Goal: Transaction & Acquisition: Book appointment/travel/reservation

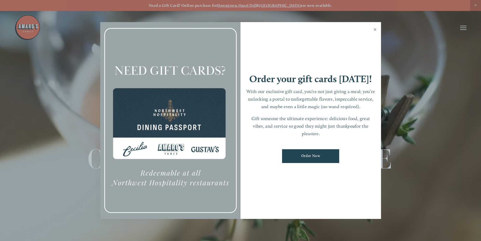
click at [376, 30] on link "Close" at bounding box center [375, 30] width 10 height 15
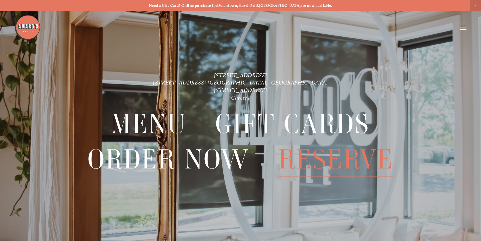
click at [315, 155] on span "Reserve" at bounding box center [335, 159] width 115 height 35
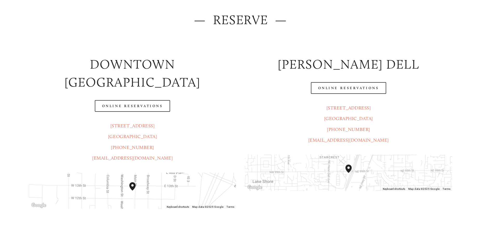
scroll to position [79, 0]
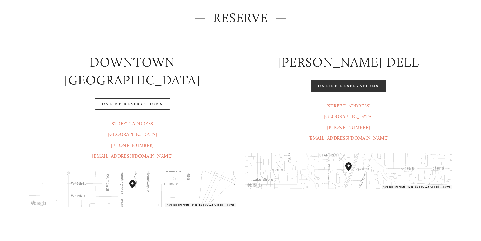
click at [348, 88] on link "Online Reservations" at bounding box center [348, 86] width 75 height 12
